Goal: Communication & Community: Participate in discussion

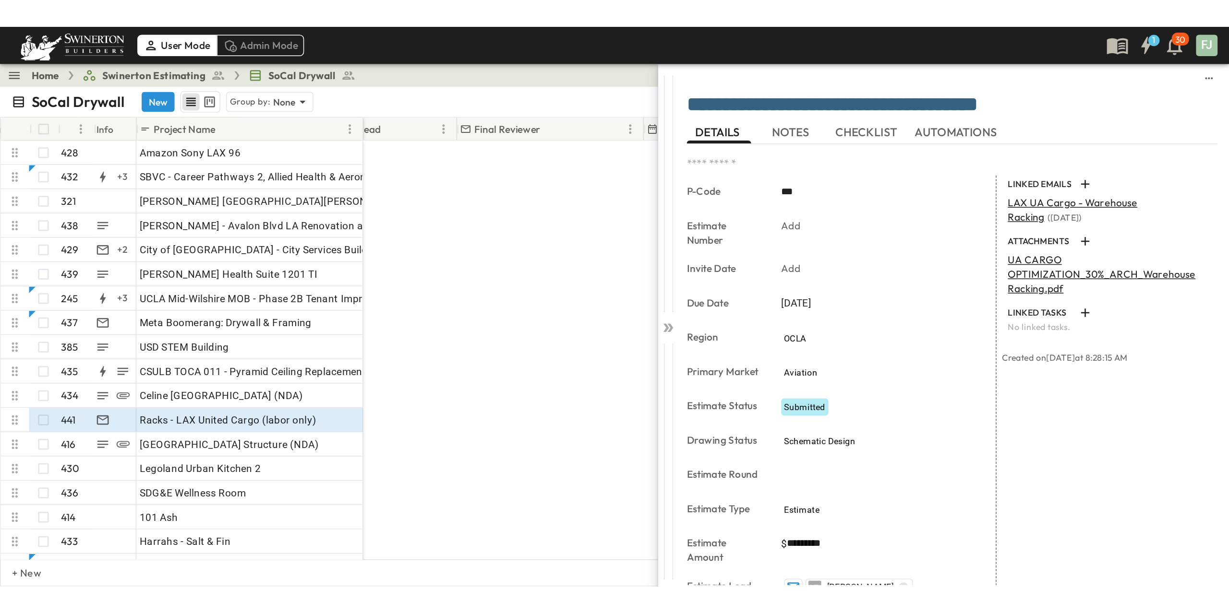
scroll to position [0, 806]
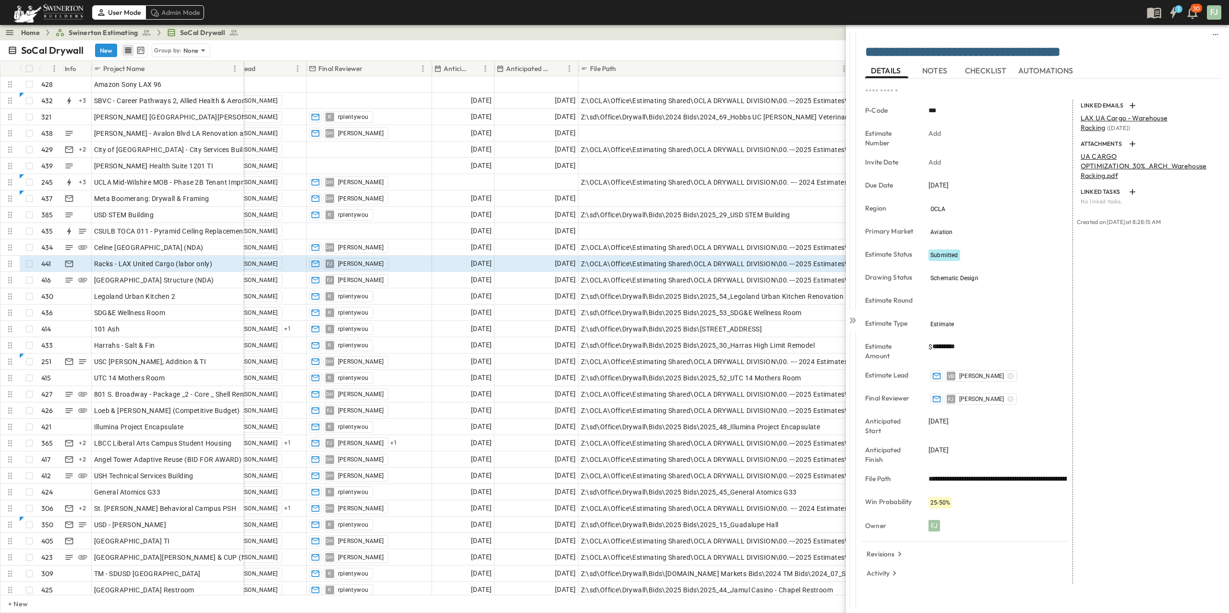
click at [329, 43] on div "SoCal Drywall New Group by: None" at bounding box center [564, 50] width 1113 height 14
click at [852, 318] on icon at bounding box center [851, 321] width 4 height 6
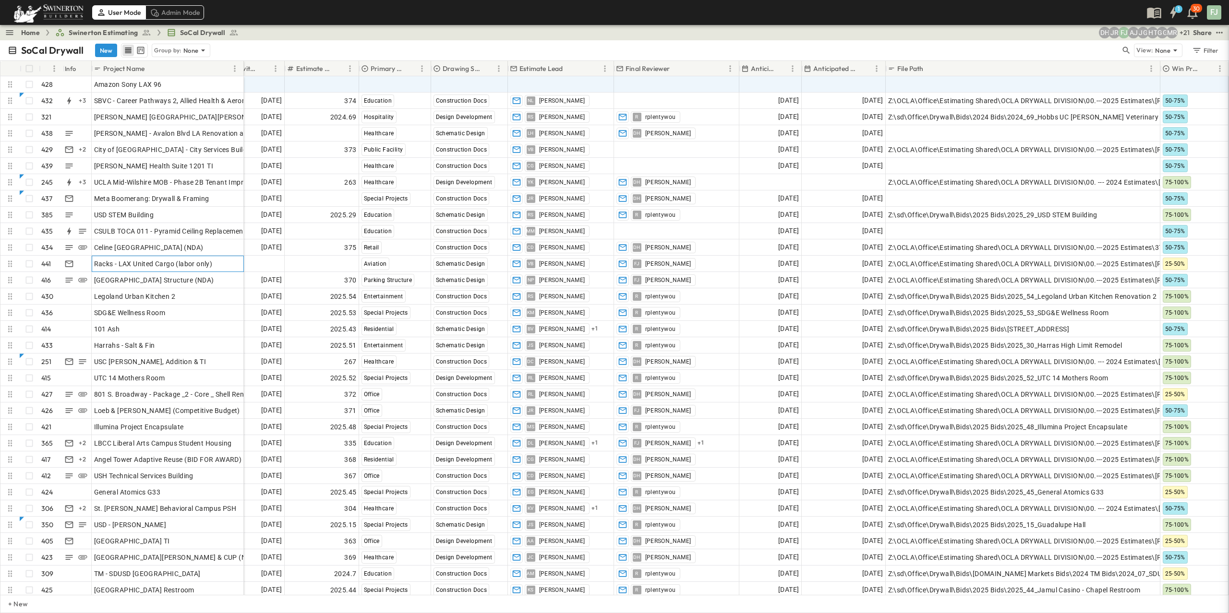
scroll to position [0, 499]
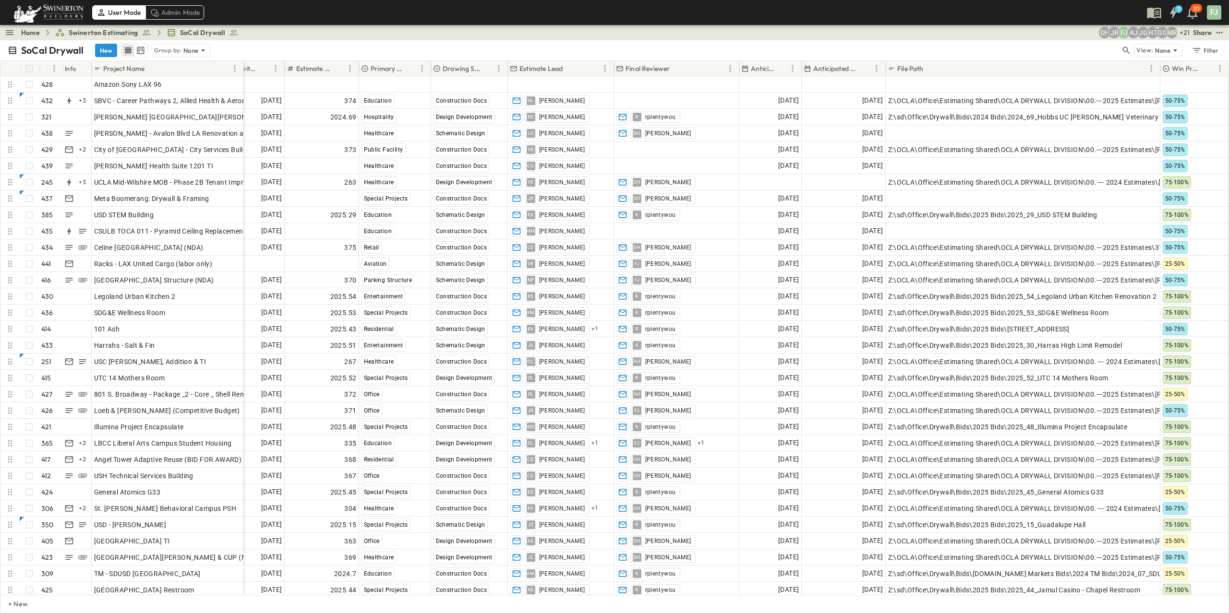
click at [228, 27] on div "Home Swinerton Estimating SoCal Drywall + 21 MR GG HT JG AJ [PERSON_NAME] DH Sh…" at bounding box center [614, 32] width 1229 height 15
